Goal: Task Accomplishment & Management: Complete application form

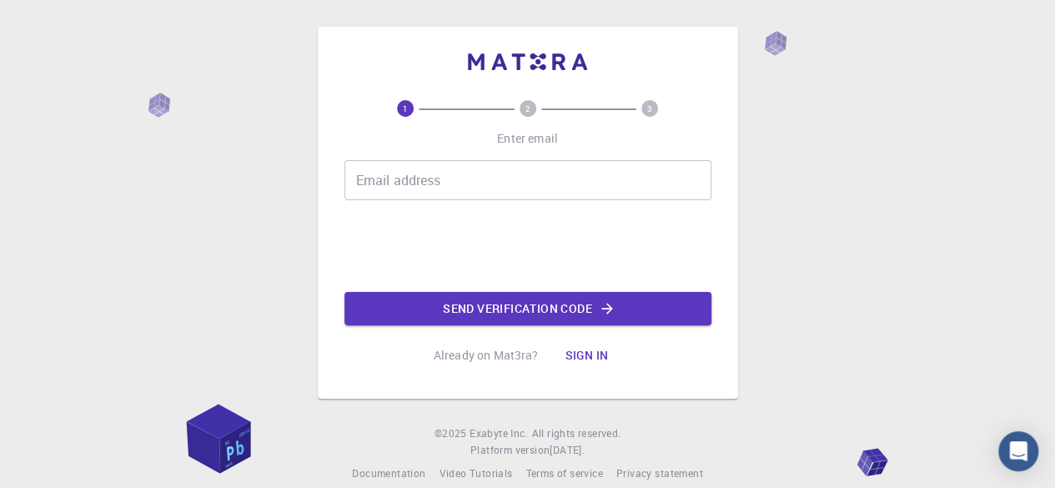
click at [527, 193] on input "Email address" at bounding box center [527, 180] width 367 height 40
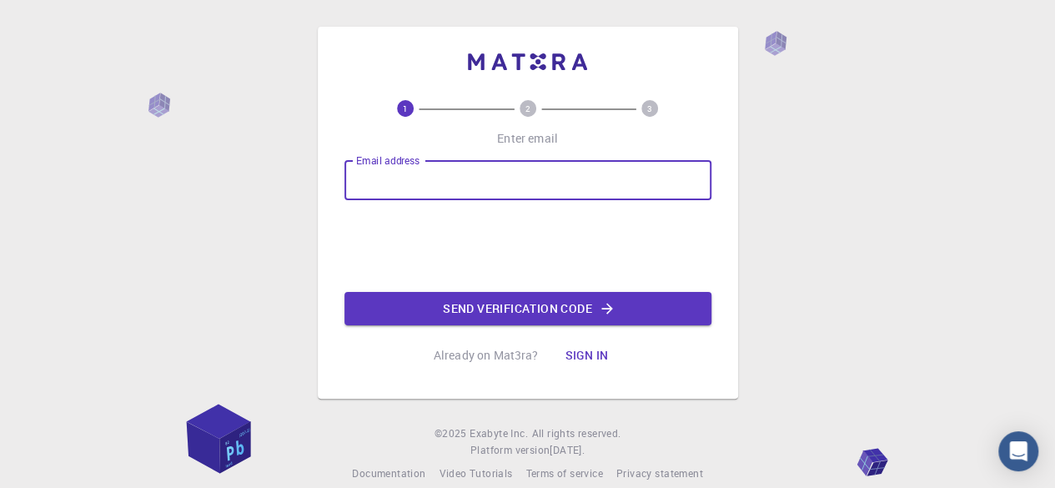
type input "[EMAIL_ADDRESS][DOMAIN_NAME]"
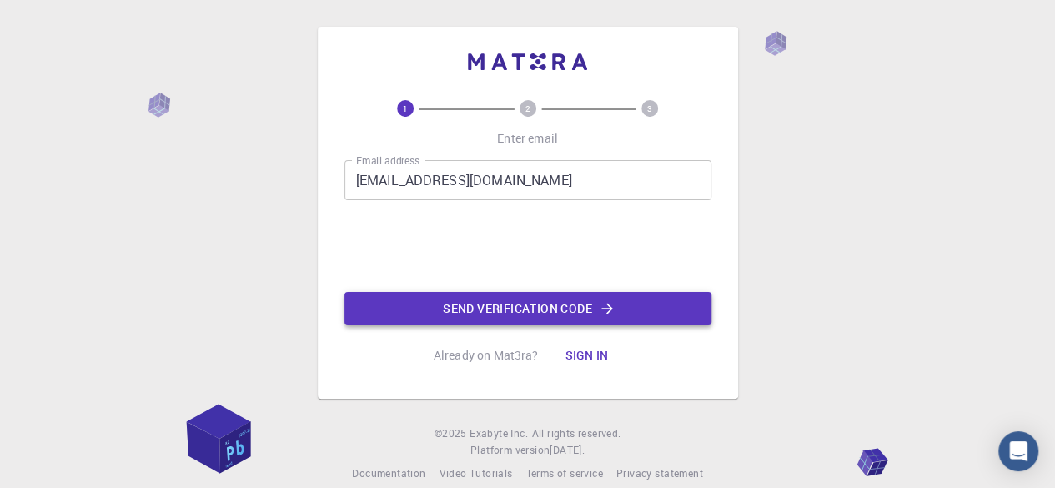
click at [588, 316] on button "Send verification code" at bounding box center [527, 308] width 367 height 33
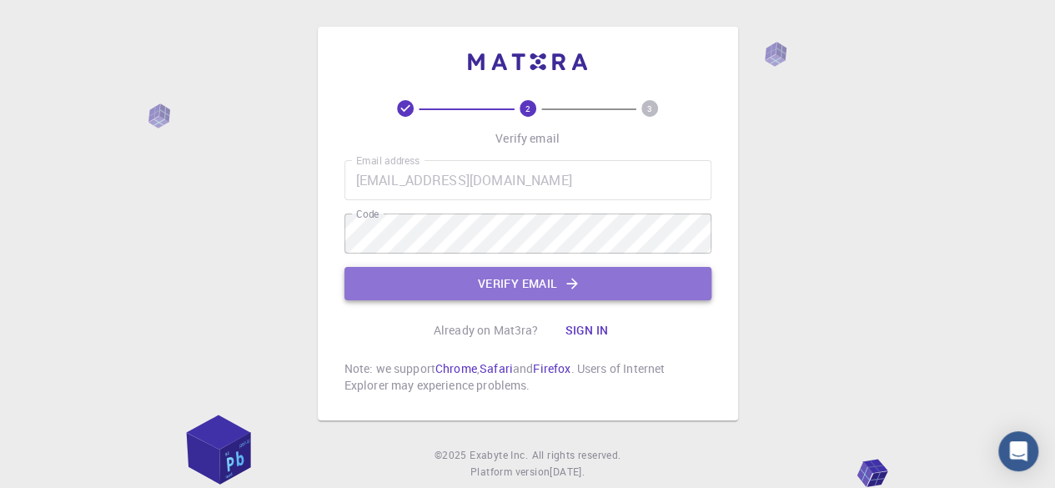
click at [573, 293] on button "Verify email" at bounding box center [527, 283] width 367 height 33
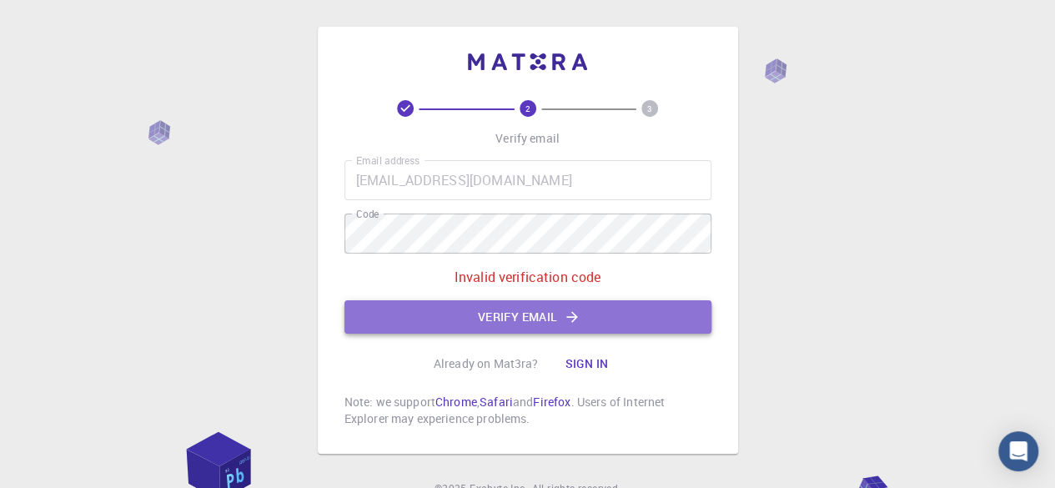
click at [550, 317] on button "Verify email" at bounding box center [527, 316] width 367 height 33
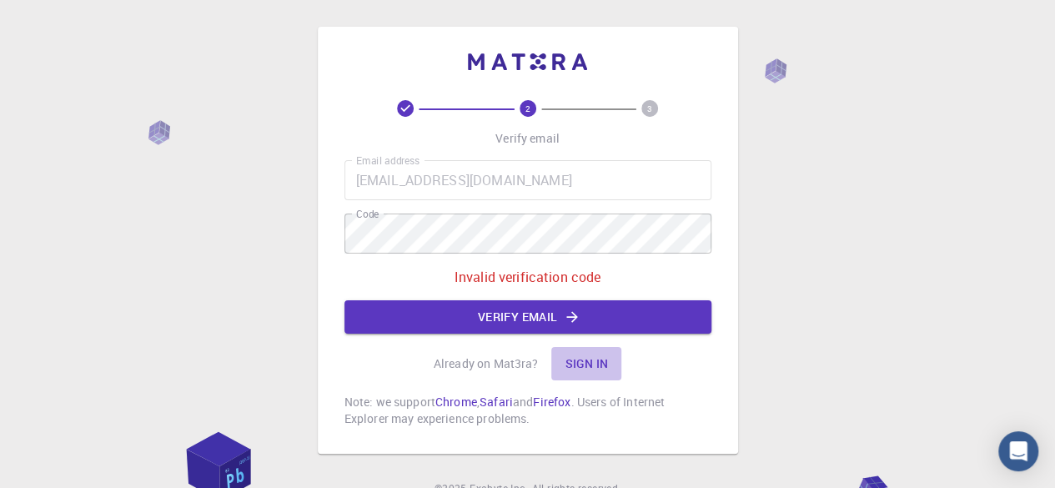
click at [590, 368] on button "Sign in" at bounding box center [586, 363] width 70 height 33
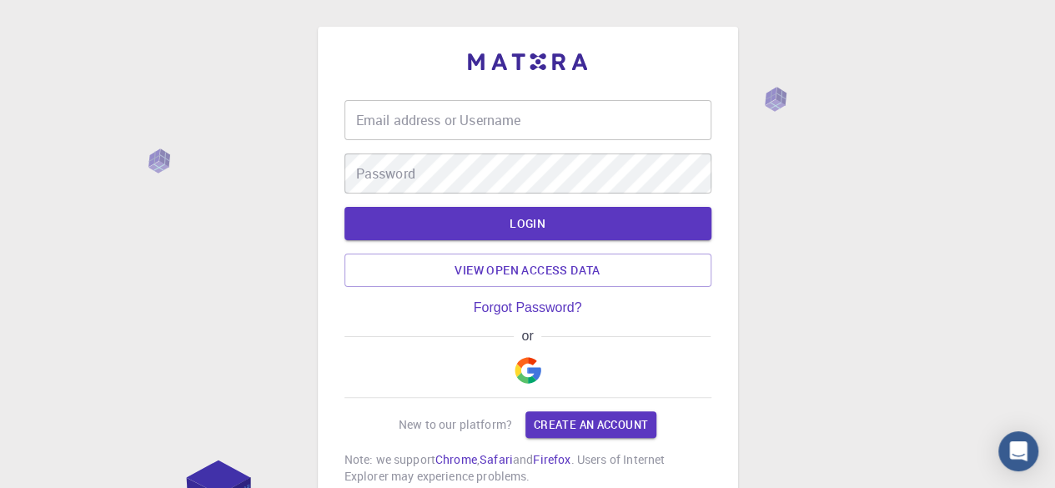
click at [415, 113] on input "Email address or Username" at bounding box center [527, 120] width 367 height 40
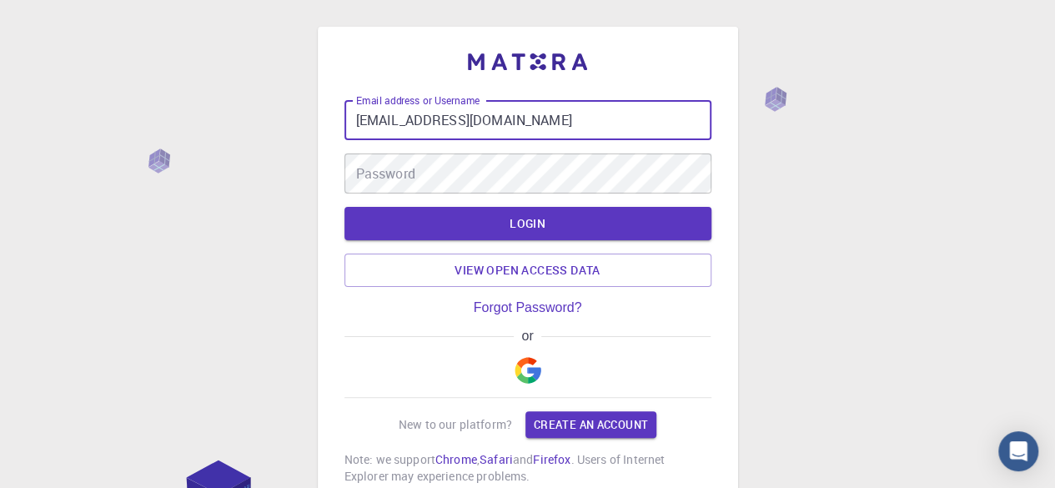
type input "[EMAIL_ADDRESS][DOMAIN_NAME]"
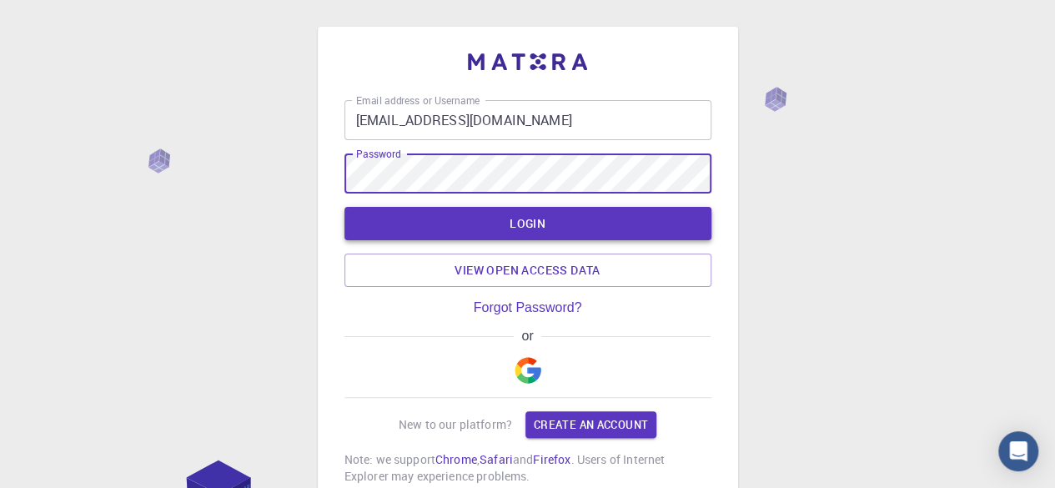
click at [559, 217] on button "LOGIN" at bounding box center [527, 223] width 367 height 33
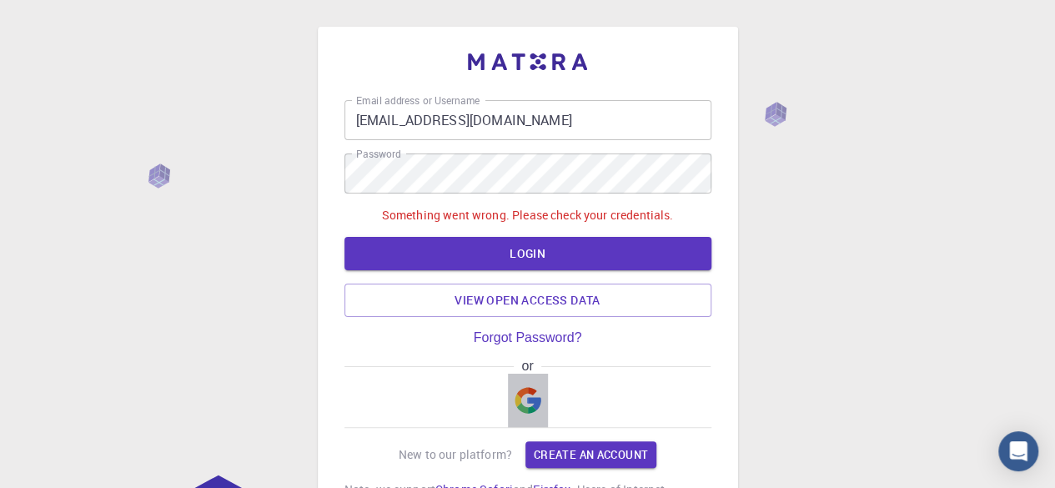
click at [526, 389] on img "button" at bounding box center [527, 400] width 27 height 27
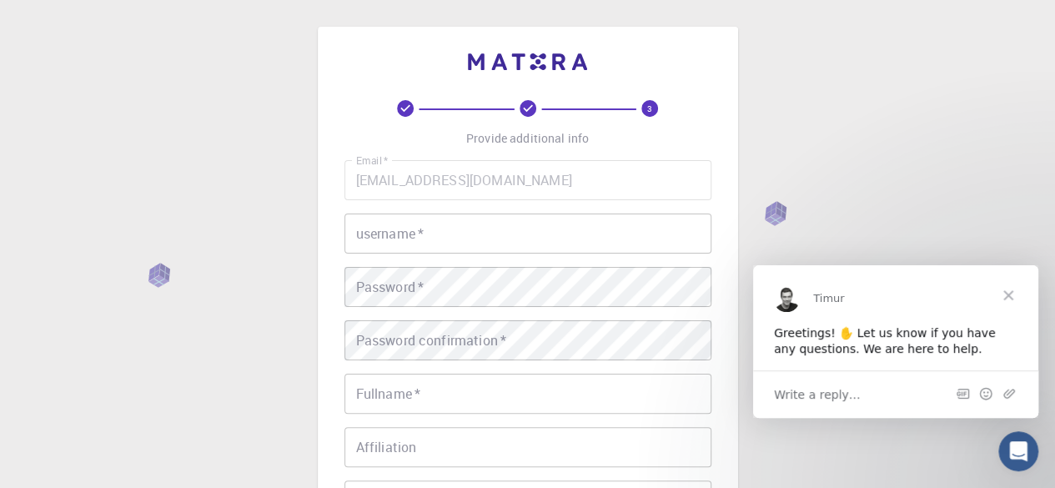
click at [435, 223] on input "username   *" at bounding box center [527, 233] width 367 height 40
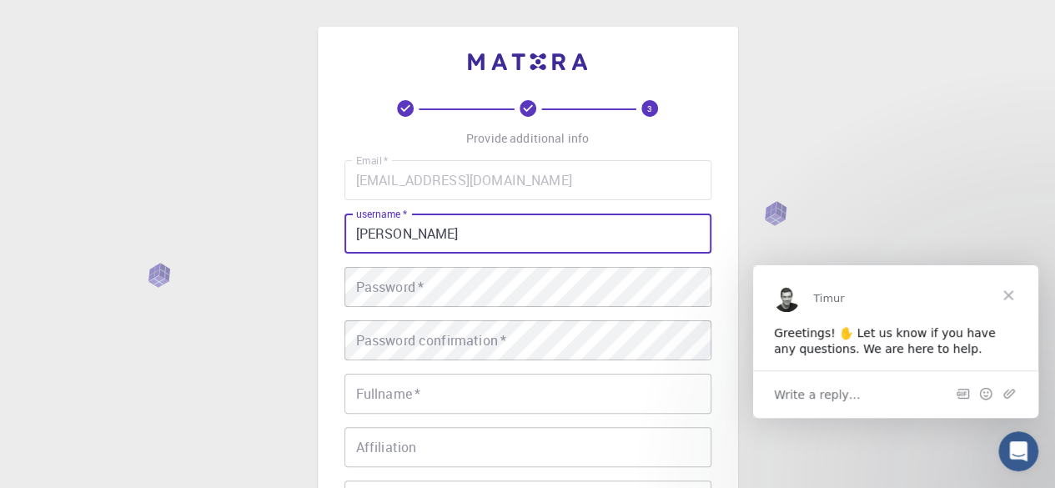
type input "[PERSON_NAME]"
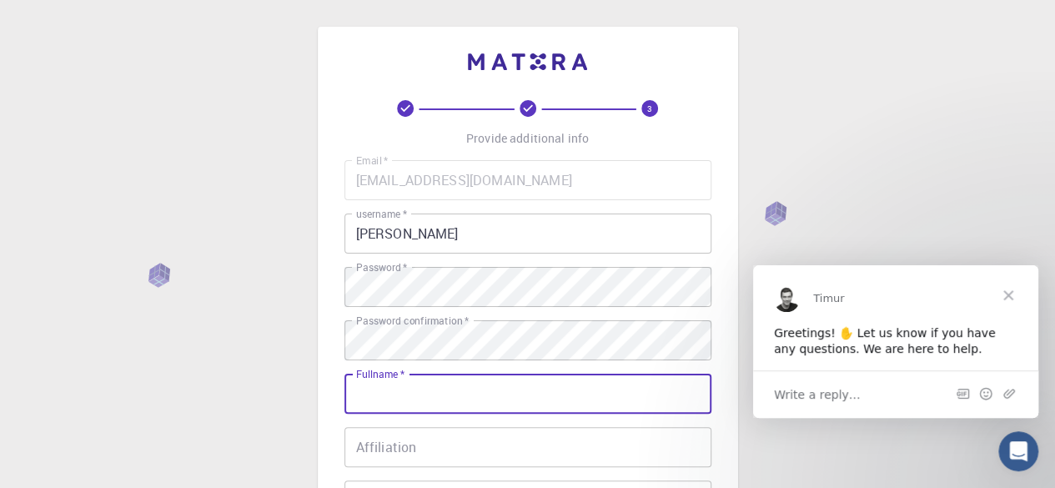
click at [395, 399] on input "Fullname   *" at bounding box center [527, 394] width 367 height 40
type input "[PERSON_NAME]"
type input "0772122981"
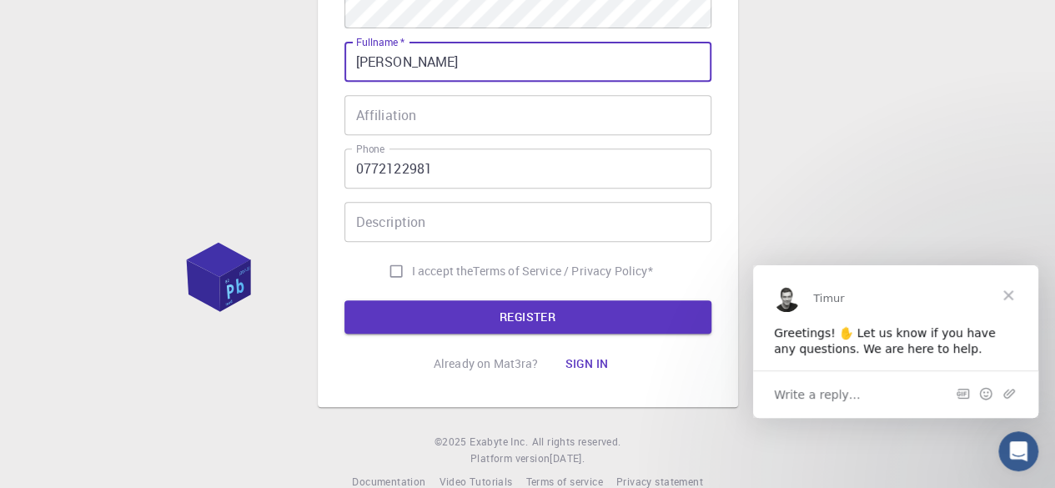
scroll to position [334, 0]
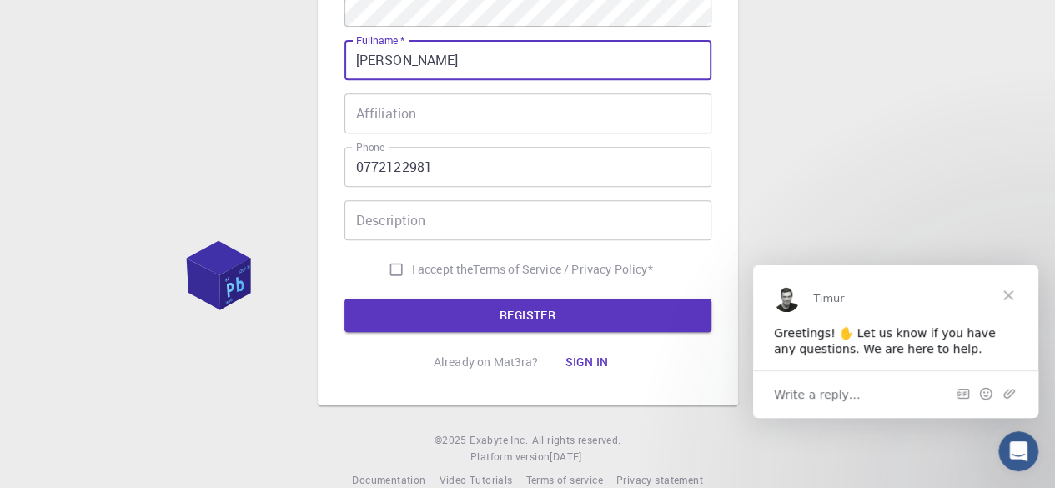
click at [459, 226] on input "Description" at bounding box center [527, 220] width 367 height 40
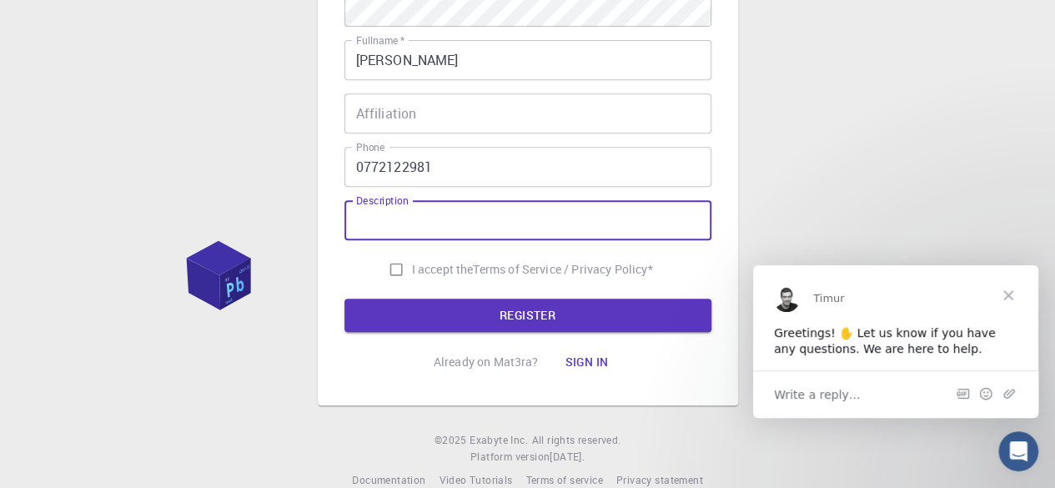
click at [385, 273] on input "I accept the Terms of Service / Privacy Policy *" at bounding box center [396, 269] width 32 height 32
checkbox input "true"
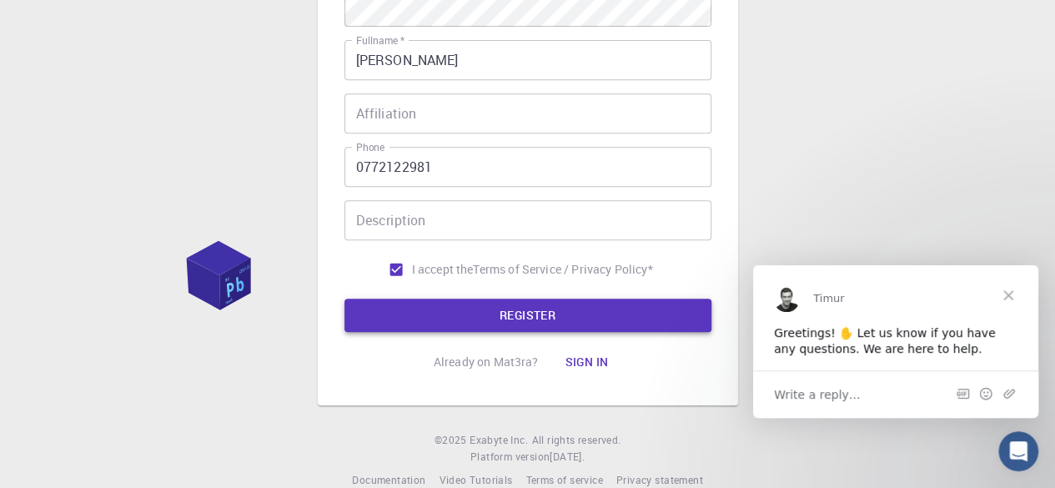
click at [580, 318] on button "REGISTER" at bounding box center [527, 315] width 367 height 33
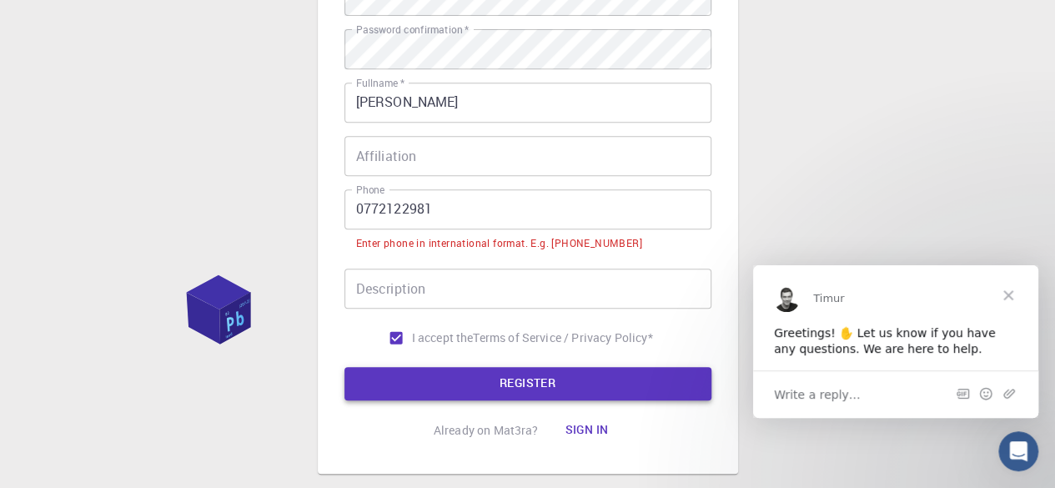
scroll to position [375, 0]
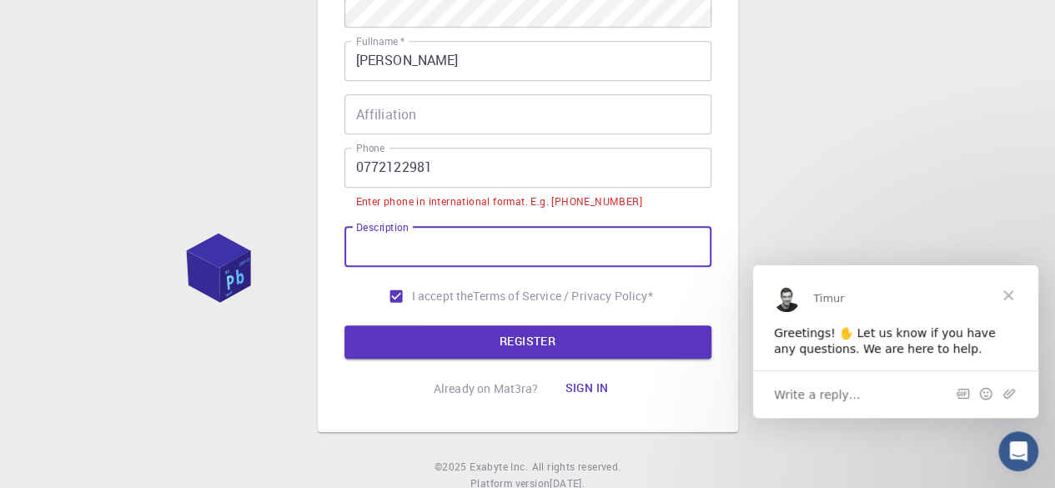
click at [397, 249] on input "Description" at bounding box center [527, 247] width 367 height 40
click at [364, 168] on input "0772122981" at bounding box center [527, 168] width 367 height 40
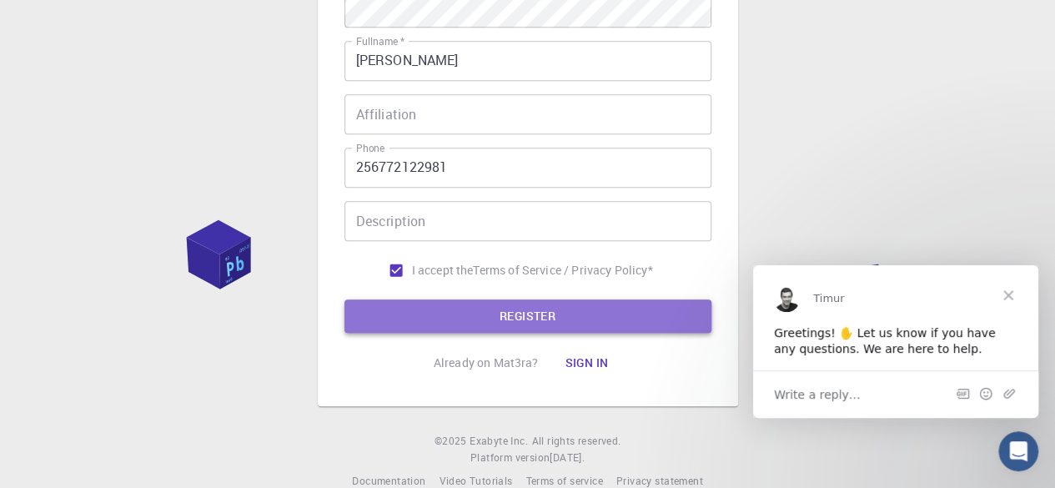
click at [599, 314] on button "REGISTER" at bounding box center [527, 315] width 367 height 33
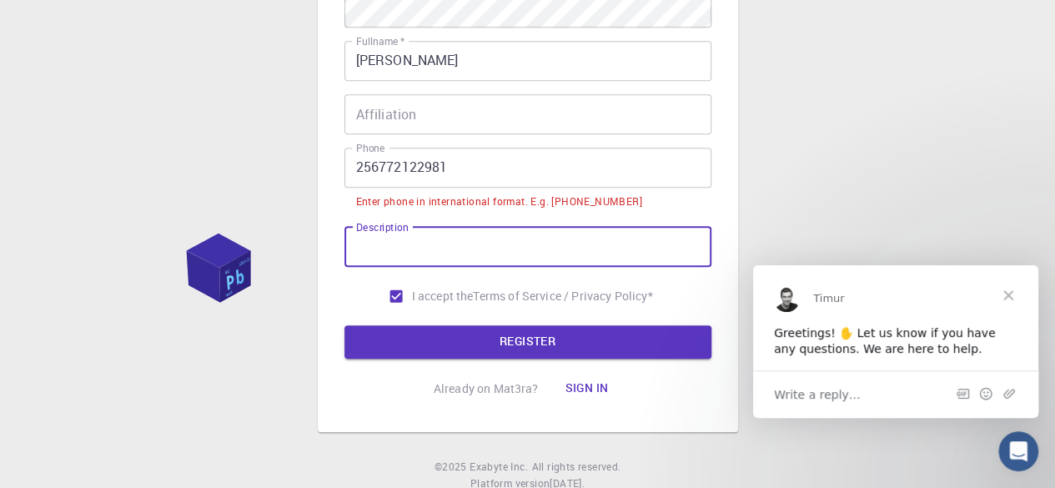
click at [473, 237] on input "Description" at bounding box center [527, 247] width 367 height 40
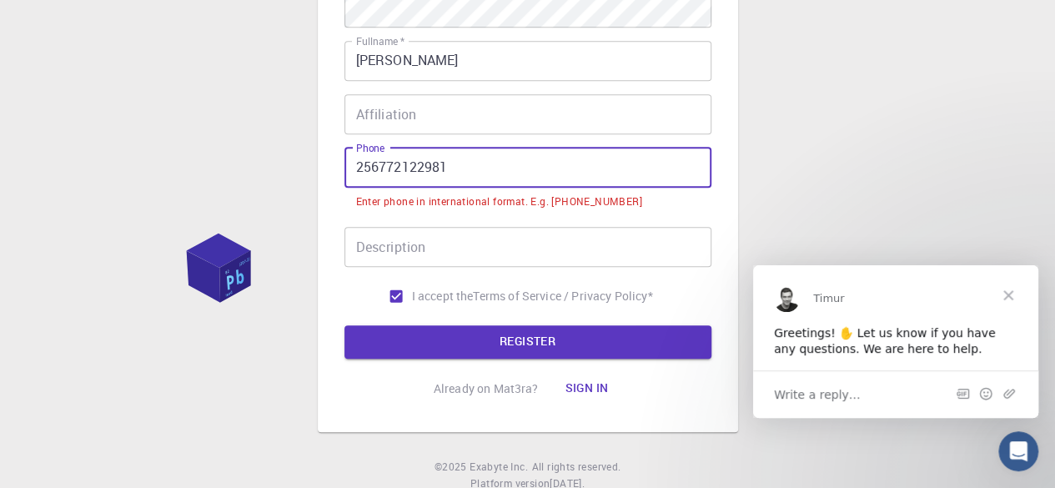
drag, startPoint x: 449, startPoint y: 169, endPoint x: 195, endPoint y: 147, distance: 254.5
click at [195, 147] on div "3 Provide additional info Email   * [EMAIL_ADDRESS][DOMAIN_NAME] Email   * user…" at bounding box center [527, 83] width 1055 height 916
drag, startPoint x: 354, startPoint y: 169, endPoint x: 364, endPoint y: 176, distance: 11.3
click at [354, 170] on input "256772122981" at bounding box center [527, 168] width 367 height 40
click at [365, 177] on input "256772122981" at bounding box center [527, 168] width 367 height 40
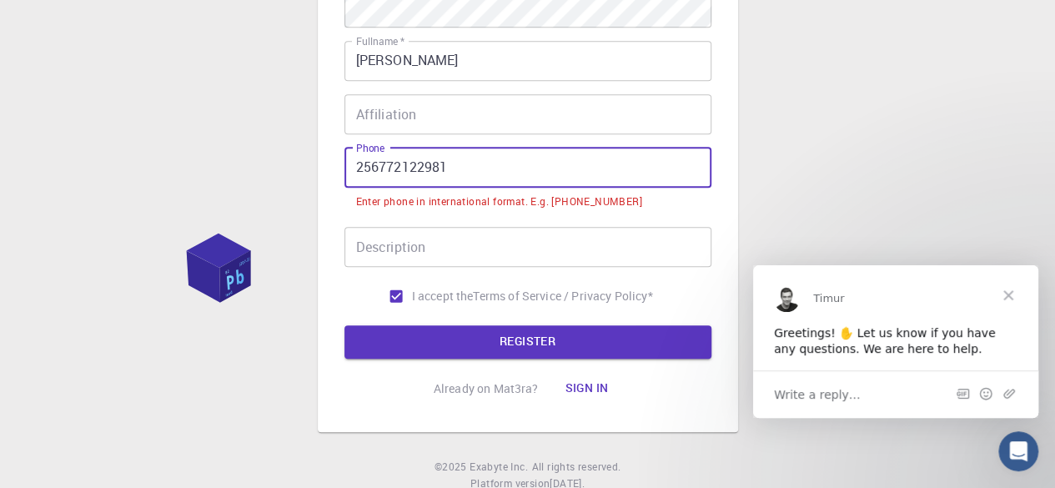
click at [357, 166] on input "256772122981" at bounding box center [527, 168] width 367 height 40
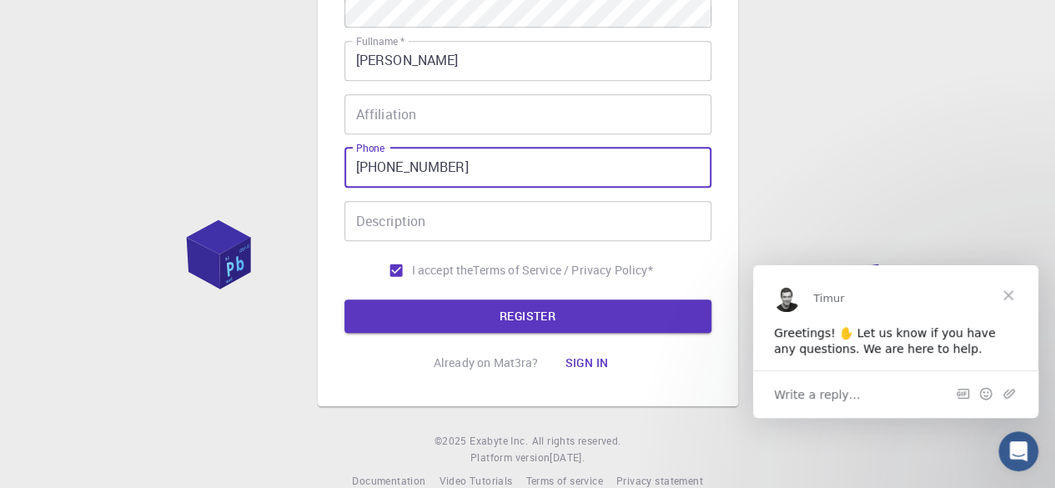
drag, startPoint x: 425, startPoint y: 178, endPoint x: 203, endPoint y: 209, distance: 224.1
click at [205, 213] on div "3 Provide additional info Email   * [EMAIL_ADDRESS][DOMAIN_NAME] Email   * user…" at bounding box center [527, 70] width 1055 height 891
type input "[PHONE_NUMBER]"
click at [408, 231] on input "Description" at bounding box center [527, 221] width 367 height 40
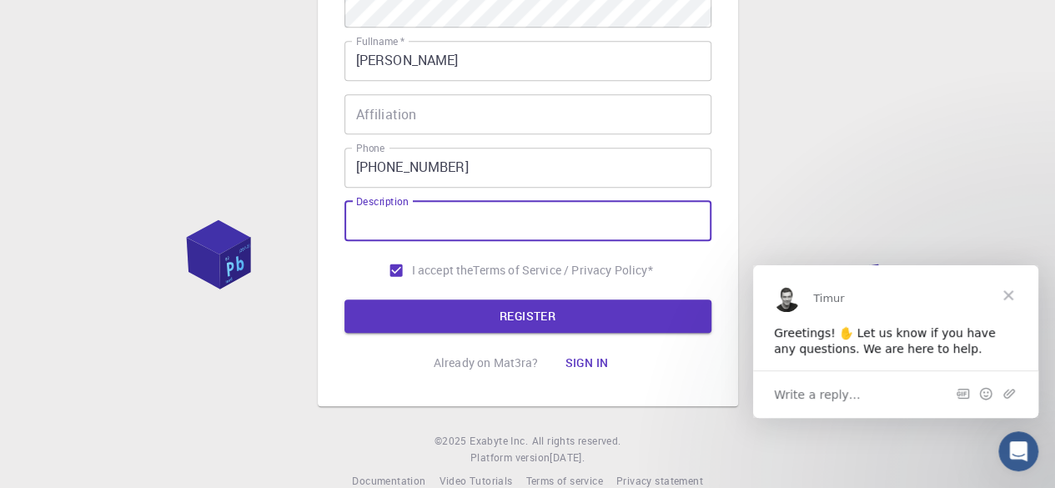
paste input "[PHONE_NUMBER]"
type input "[PHONE_NUMBER]"
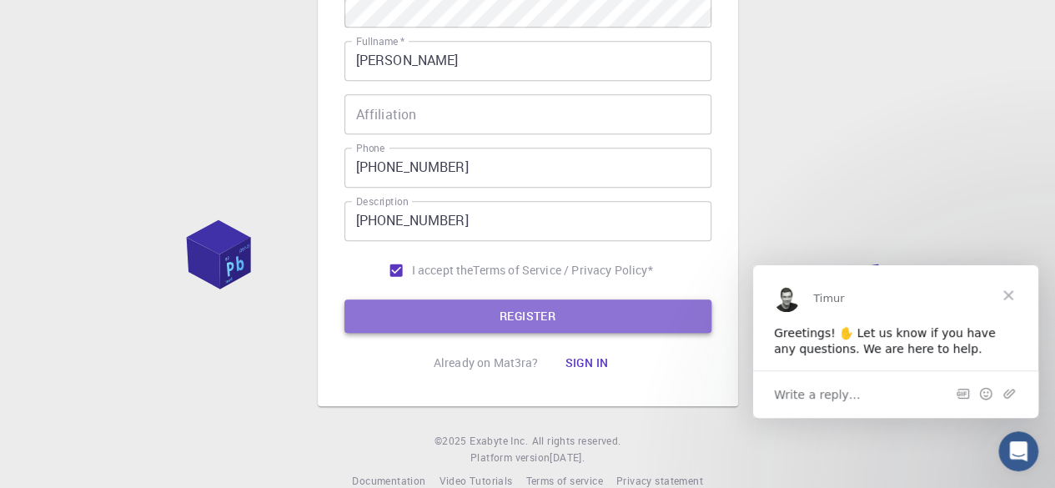
click at [525, 314] on button "REGISTER" at bounding box center [527, 315] width 367 height 33
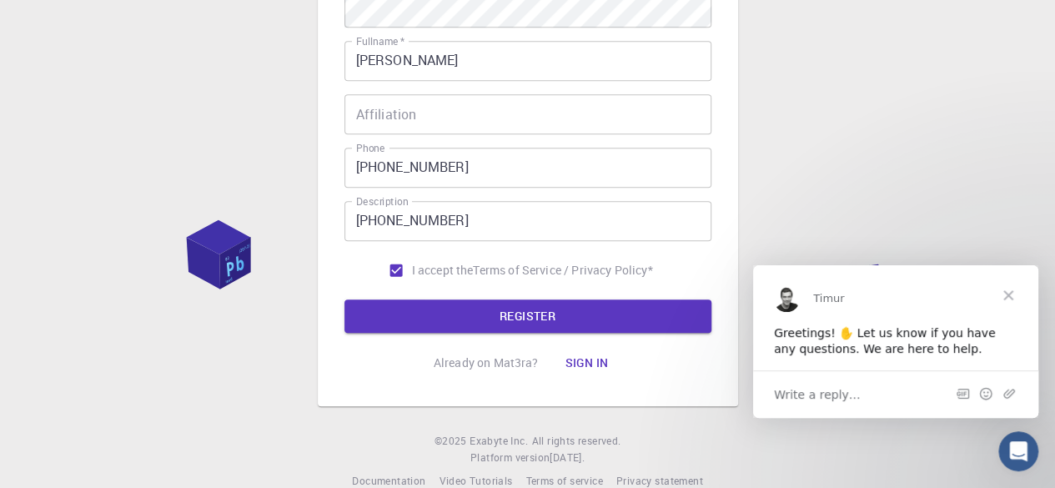
click at [1008, 294] on span "Close" at bounding box center [1008, 294] width 60 height 60
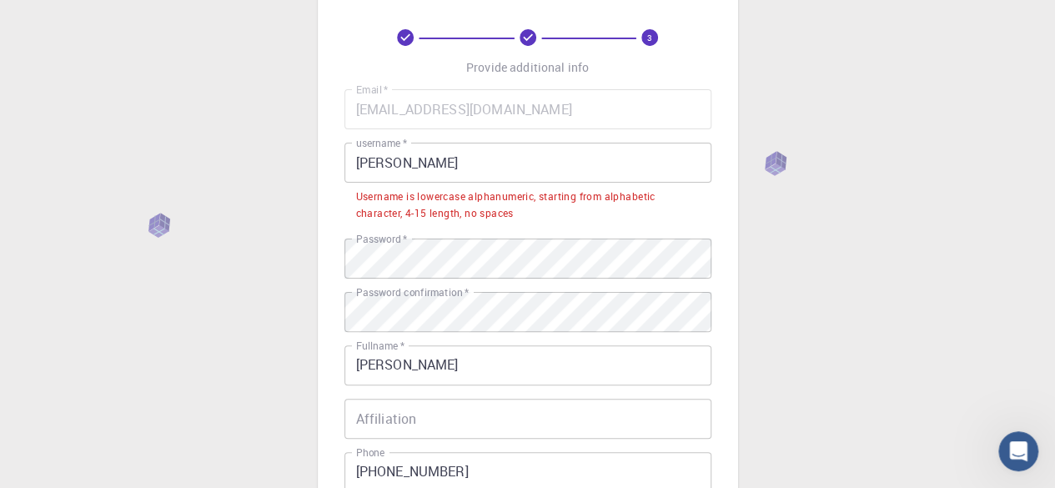
scroll to position [0, 0]
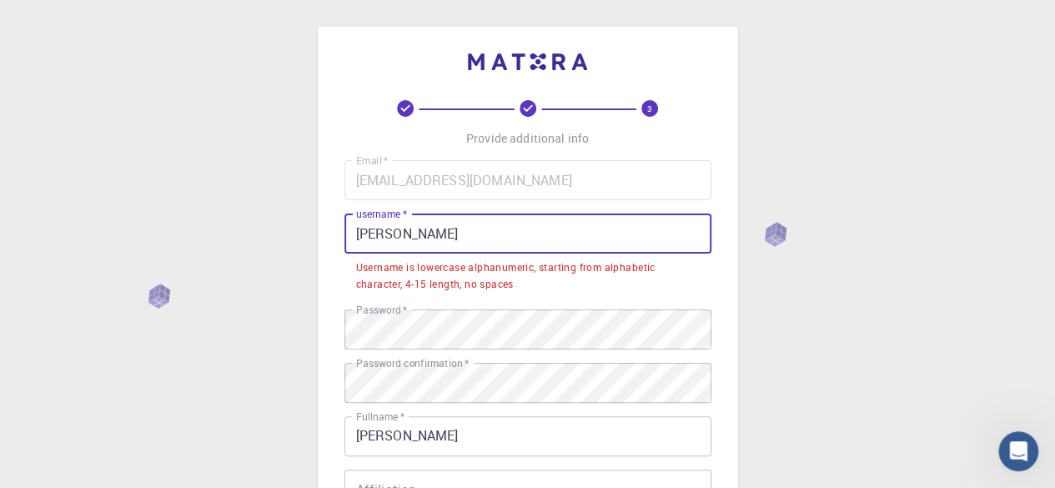
click at [432, 231] on input "[PERSON_NAME]" at bounding box center [527, 233] width 367 height 40
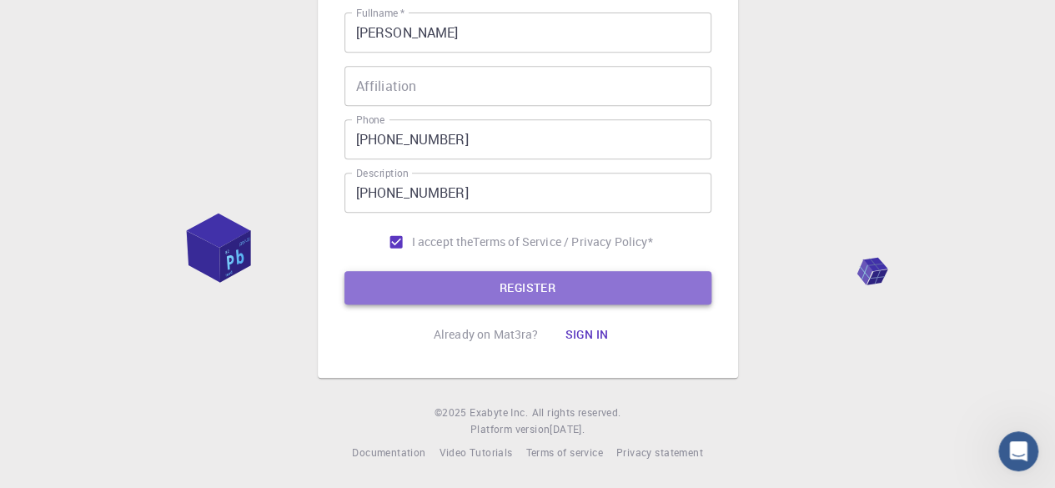
click at [575, 296] on button "REGISTER" at bounding box center [527, 287] width 367 height 33
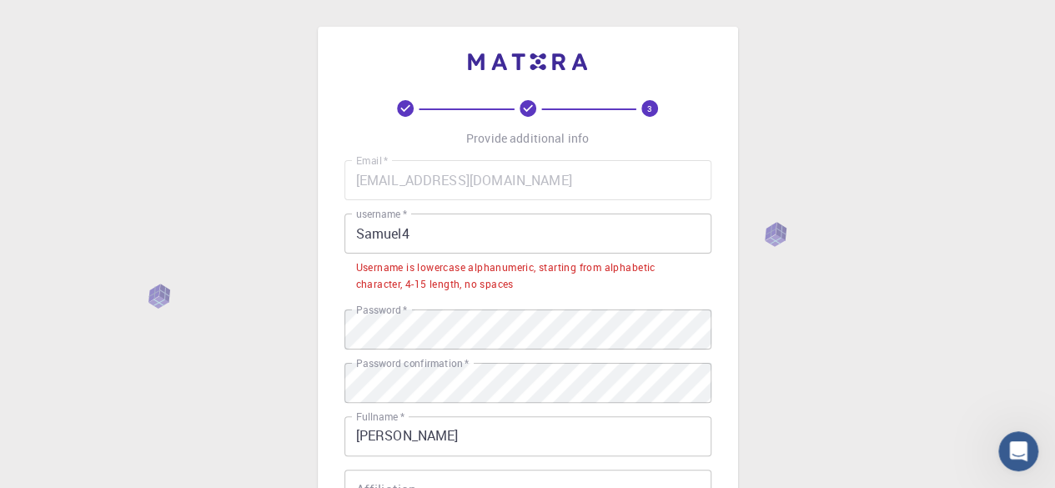
click at [418, 233] on input "Samuel4" at bounding box center [527, 233] width 367 height 40
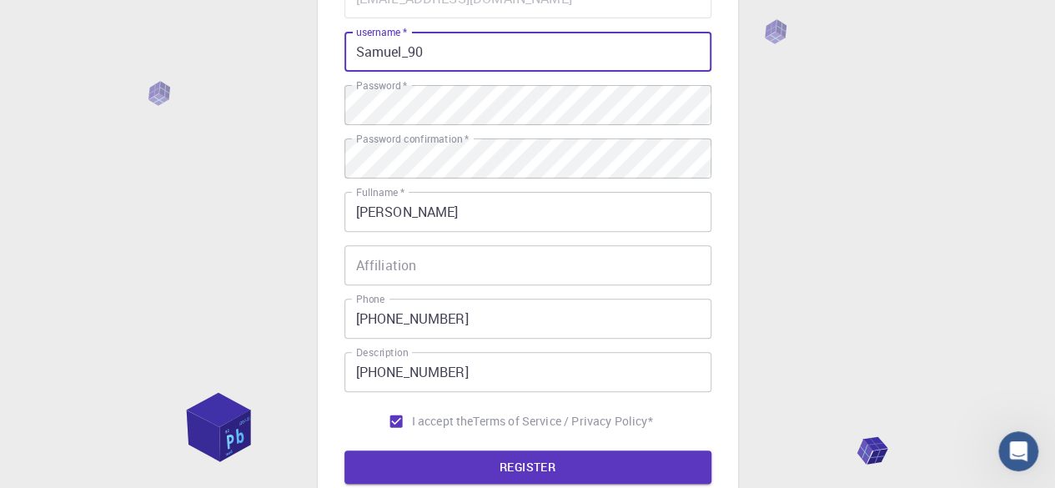
scroll to position [362, 0]
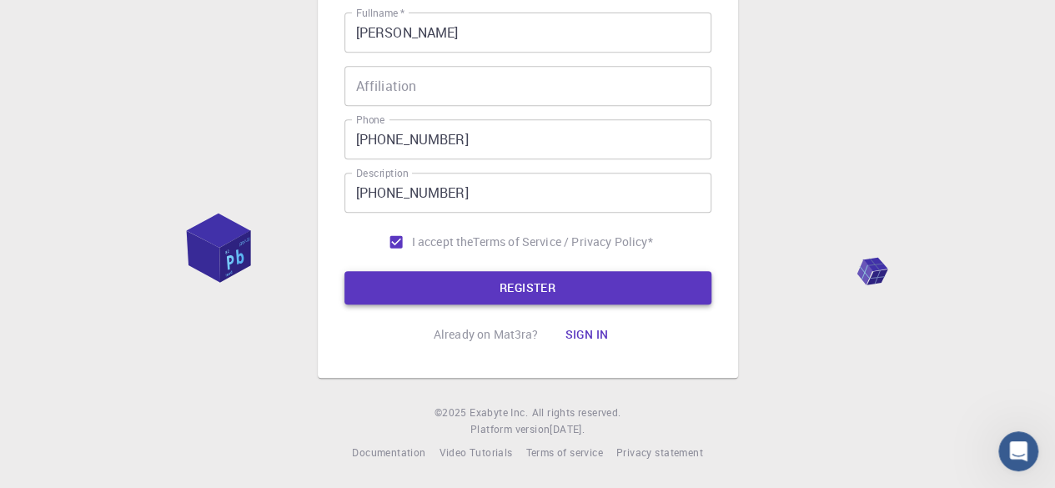
click at [524, 298] on button "REGISTER" at bounding box center [527, 287] width 367 height 33
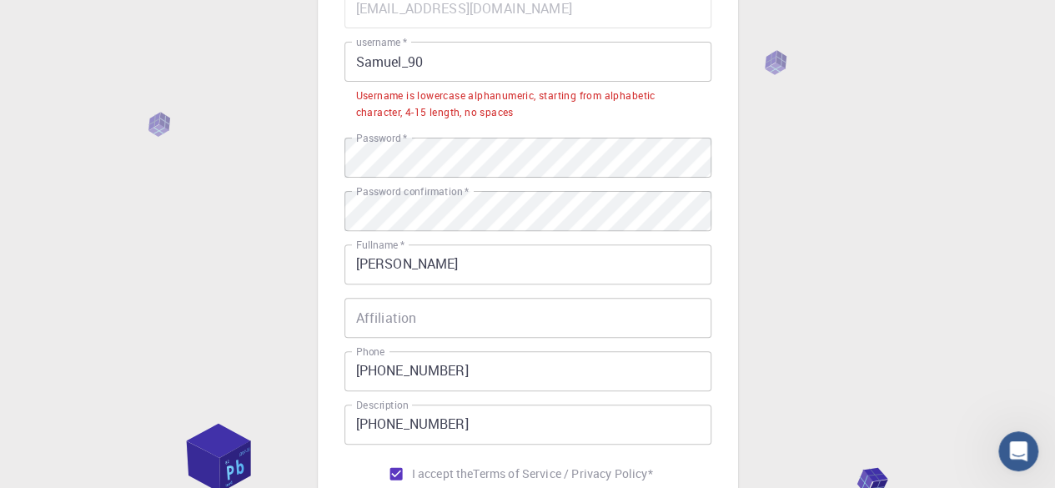
scroll to position [0, 0]
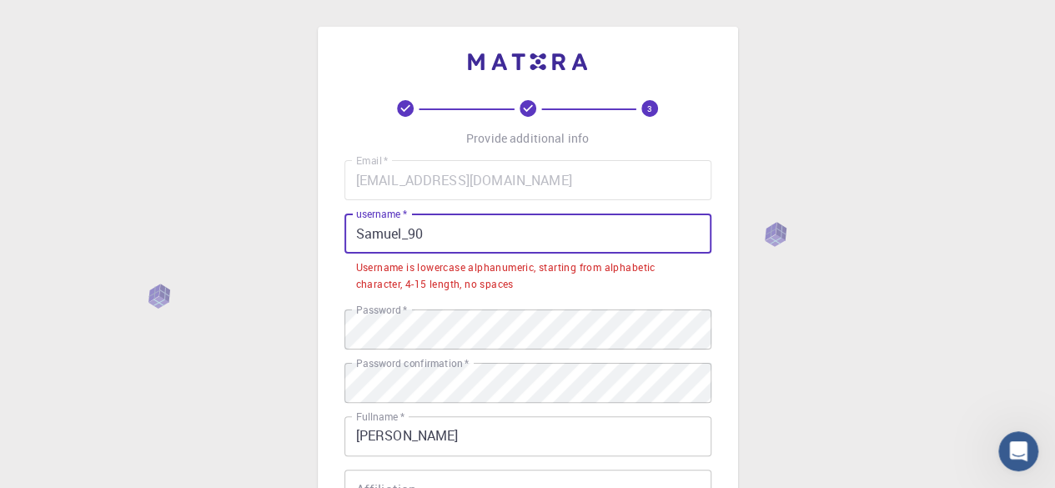
click at [424, 238] on input "Samuel_90" at bounding box center [527, 233] width 367 height 40
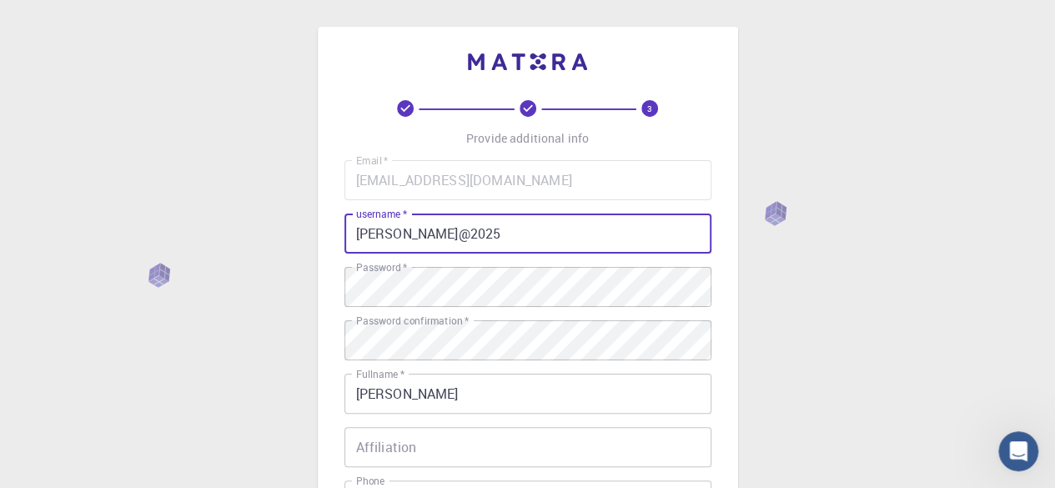
click at [370, 233] on input "[PERSON_NAME]@2025" at bounding box center [527, 233] width 367 height 40
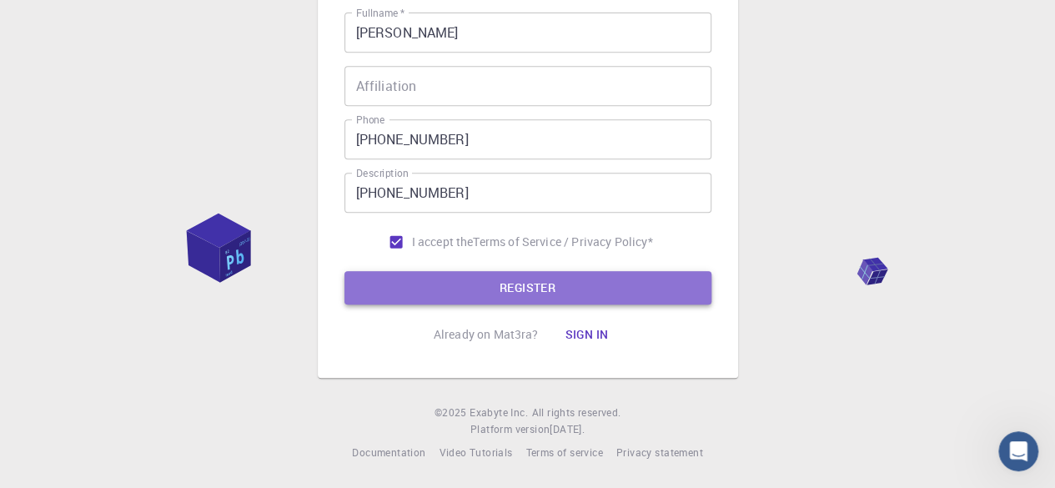
click at [535, 289] on button "REGISTER" at bounding box center [527, 287] width 367 height 33
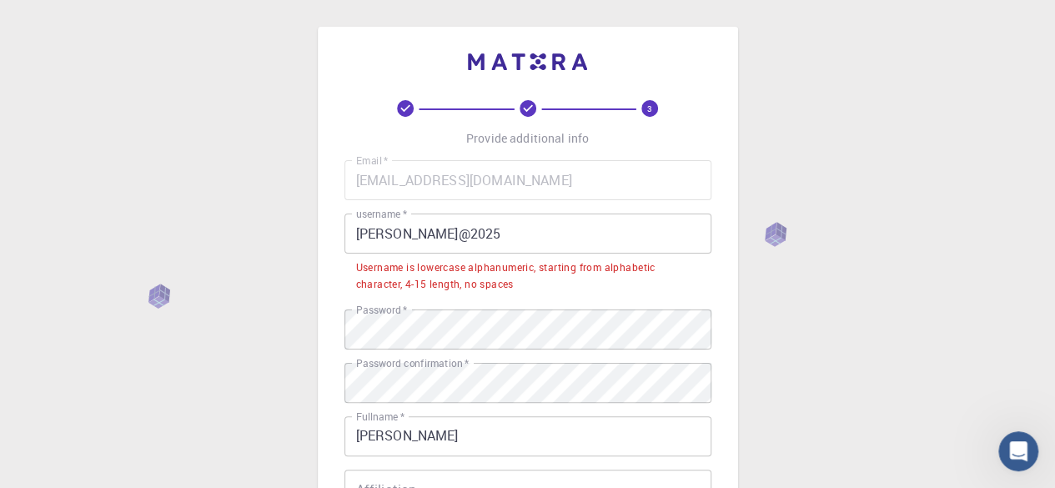
click at [450, 229] on input "[PERSON_NAME]@2025" at bounding box center [527, 233] width 367 height 40
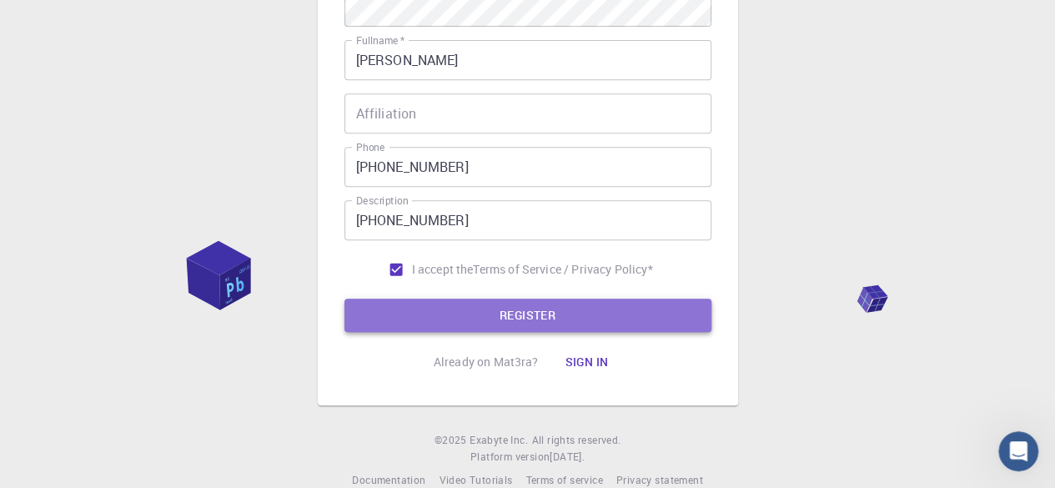
click at [570, 317] on button "REGISTER" at bounding box center [527, 315] width 367 height 33
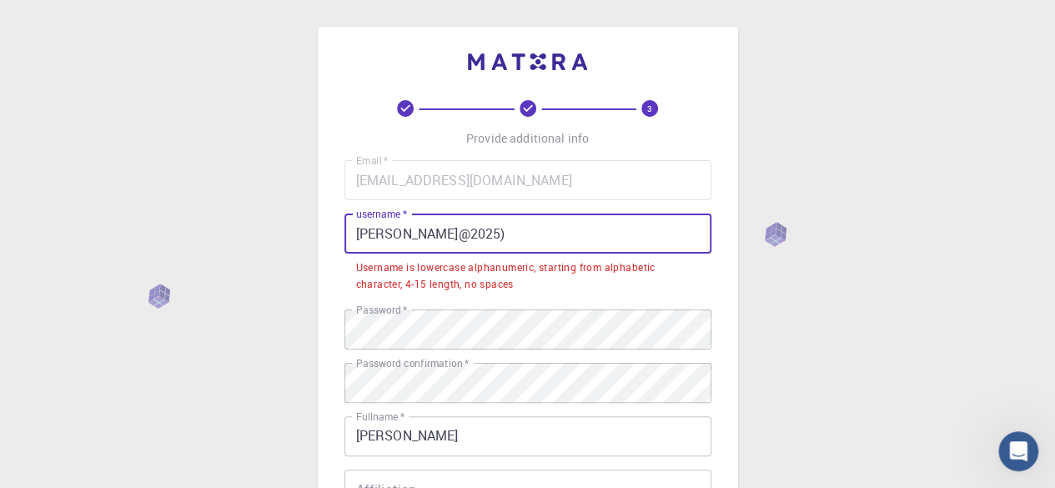
drag, startPoint x: 457, startPoint y: 235, endPoint x: 345, endPoint y: 236, distance: 111.7
click at [345, 236] on input "[PERSON_NAME]@2025)" at bounding box center [527, 233] width 367 height 40
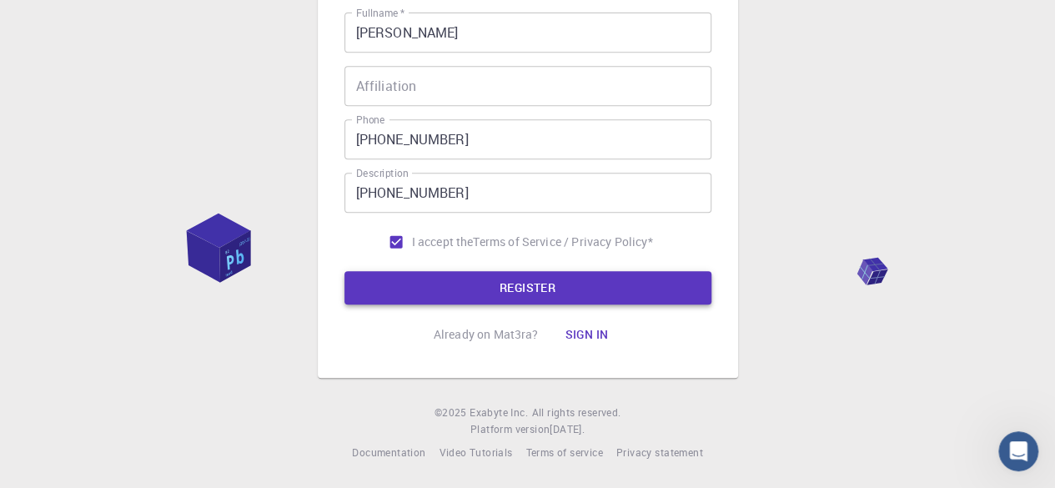
type input "JayZanda@45"
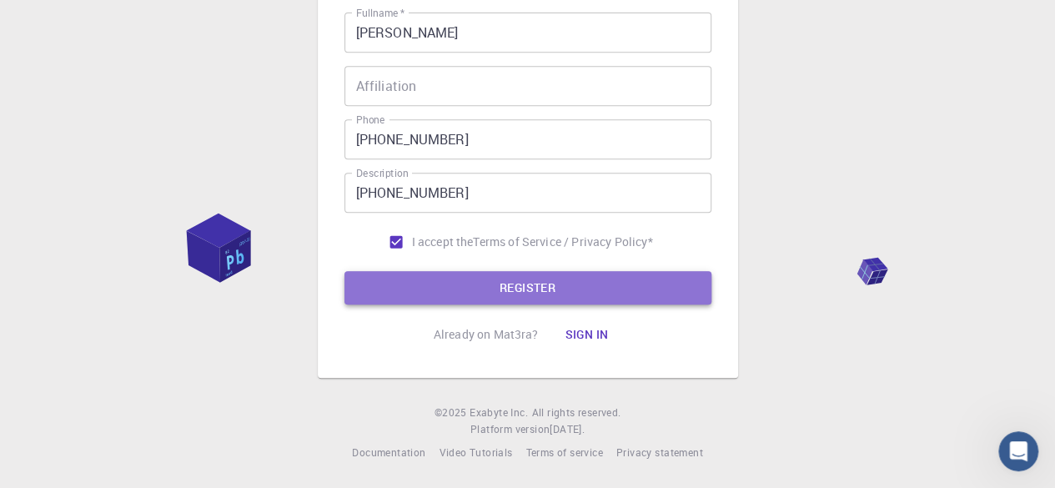
click at [527, 286] on button "REGISTER" at bounding box center [527, 287] width 367 height 33
